Goal: Information Seeking & Learning: Learn about a topic

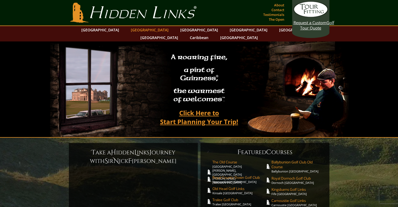
click at [136, 29] on link "[GEOGRAPHIC_DATA]" at bounding box center [149, 30] width 43 height 8
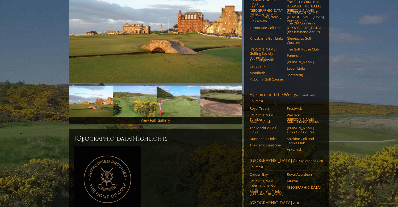
scroll to position [106, 0]
click at [159, 118] on link "View Full Gallery" at bounding box center [155, 120] width 29 height 5
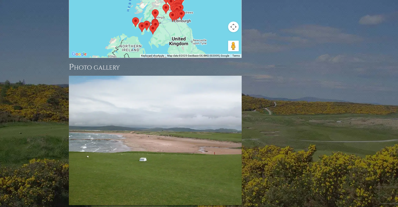
scroll to position [749, 0]
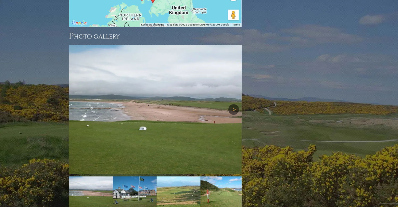
click at [229, 104] on link "Next" at bounding box center [234, 109] width 11 height 11
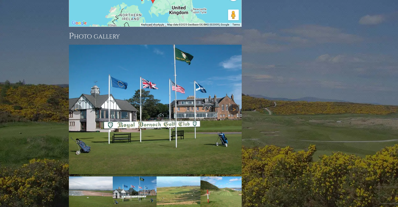
click at [230, 104] on link "Next" at bounding box center [234, 109] width 11 height 11
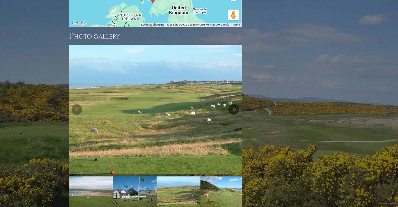
click at [230, 104] on link "Next" at bounding box center [234, 109] width 11 height 11
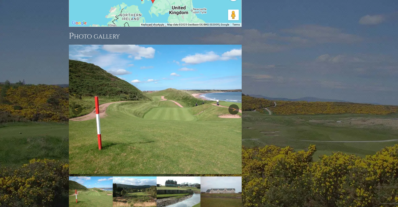
click at [230, 104] on link "Next" at bounding box center [234, 109] width 11 height 11
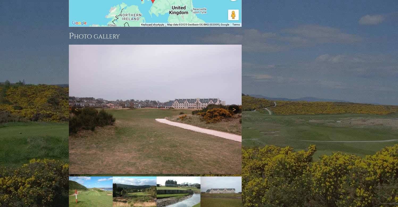
click at [230, 104] on link "Next" at bounding box center [234, 109] width 11 height 11
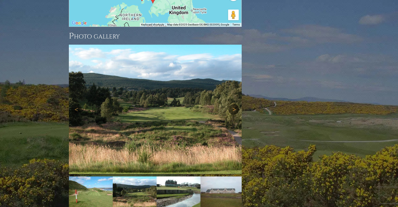
click at [230, 104] on link "Next" at bounding box center [234, 109] width 11 height 11
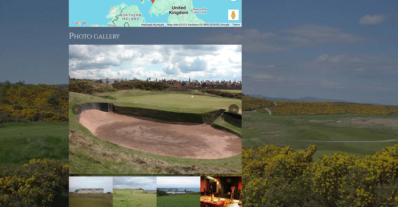
click at [230, 104] on link "Next" at bounding box center [234, 109] width 11 height 11
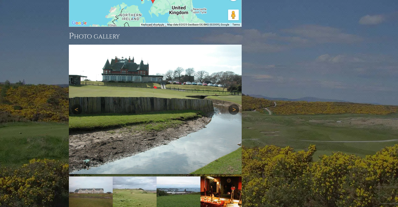
click at [230, 104] on link "Next" at bounding box center [234, 109] width 11 height 11
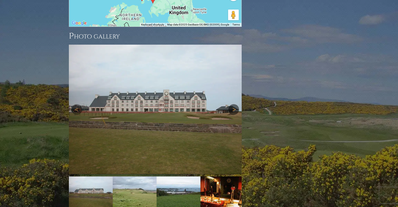
click at [230, 104] on link "Next" at bounding box center [234, 109] width 11 height 11
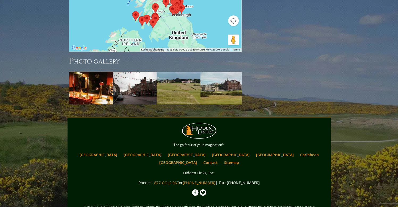
scroll to position [717, 0]
